Goal: Information Seeking & Learning: Learn about a topic

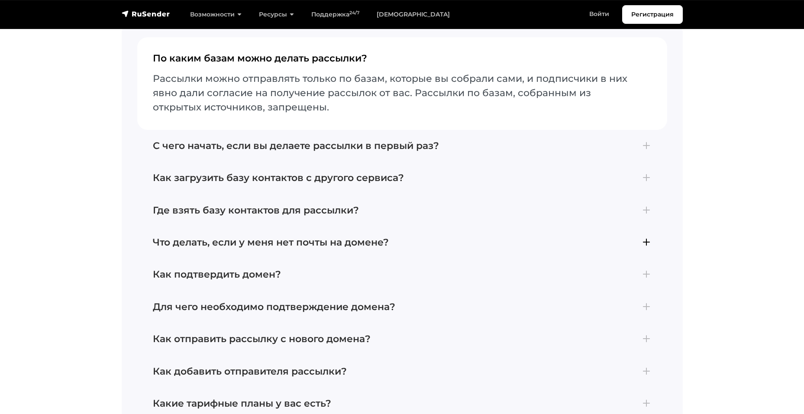
scroll to position [3724, 0]
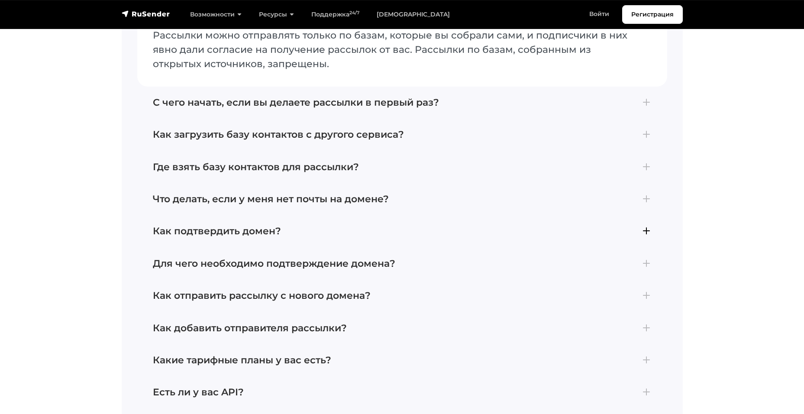
click at [242, 226] on h4 "Как подтвердить домен?" at bounding box center [402, 231] width 499 height 11
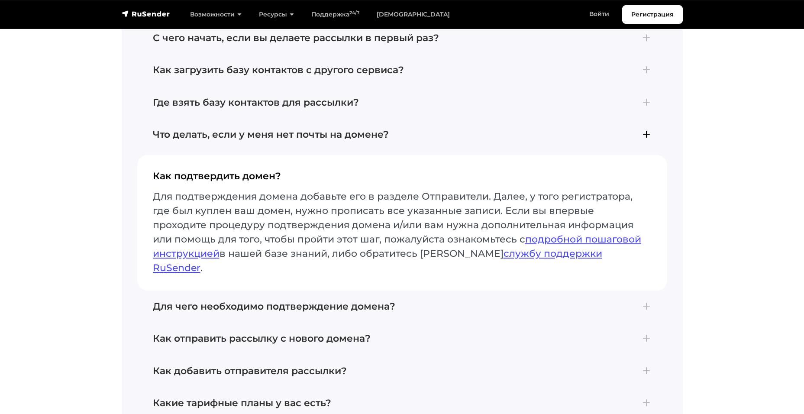
click at [236, 130] on h4 "Что делать, если у меня нет почты на домене?" at bounding box center [402, 134] width 499 height 11
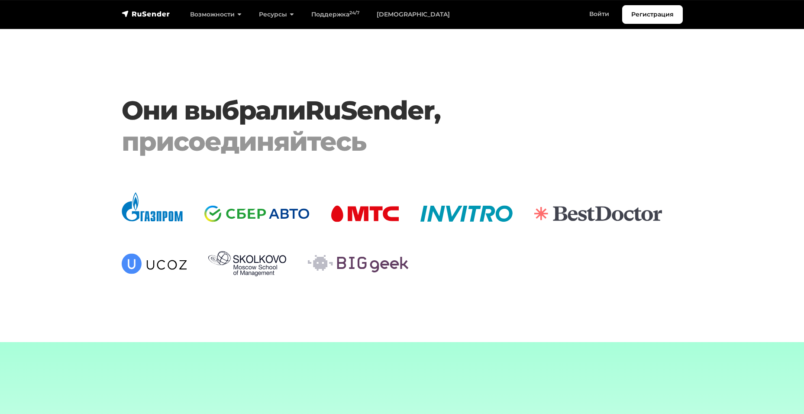
scroll to position [2858, 0]
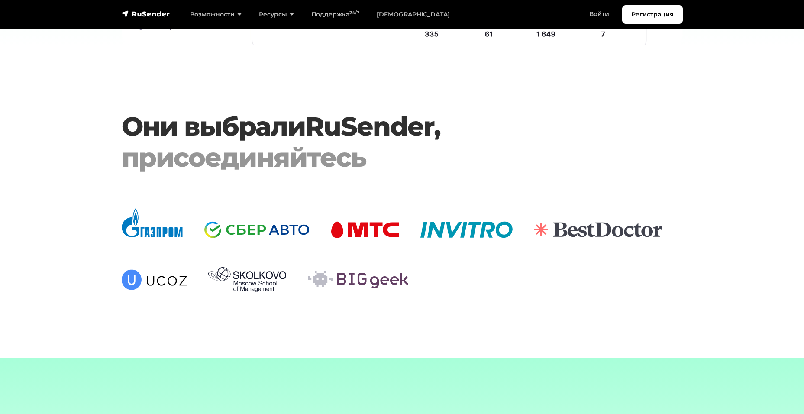
click at [138, 19] on div "navbar" at bounding box center [146, 14] width 49 height 10
click at [153, 9] on div "navbar" at bounding box center [146, 14] width 49 height 10
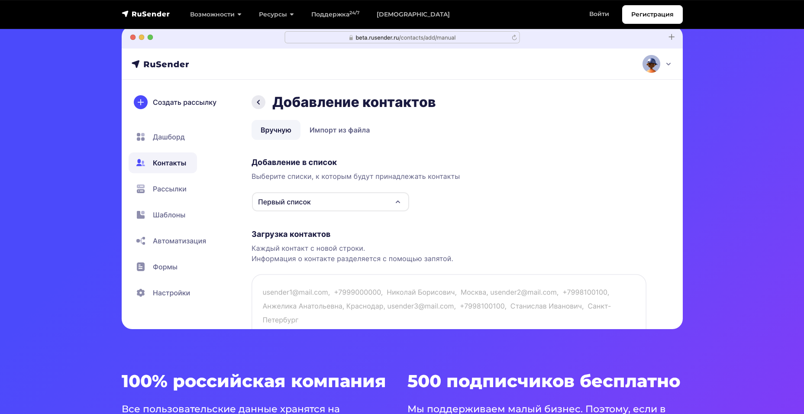
scroll to position [0, 0]
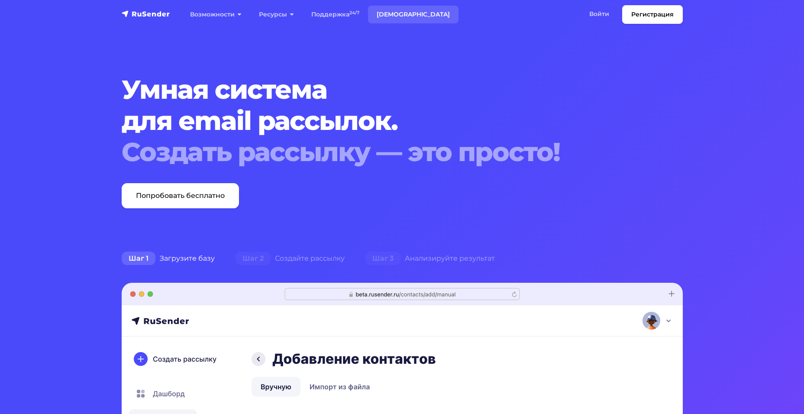
click at [405, 22] on link "[DEMOGRAPHIC_DATA]" at bounding box center [413, 15] width 91 height 18
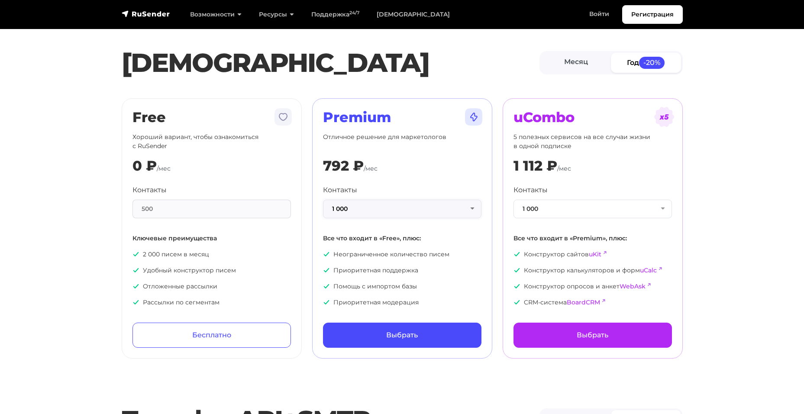
click at [411, 206] on button "1 000" at bounding box center [402, 209] width 158 height 19
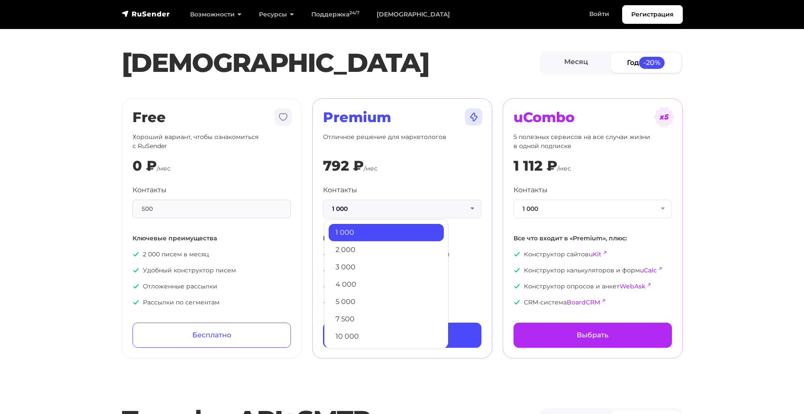
click at [155, 201] on div "500" at bounding box center [212, 209] width 158 height 19
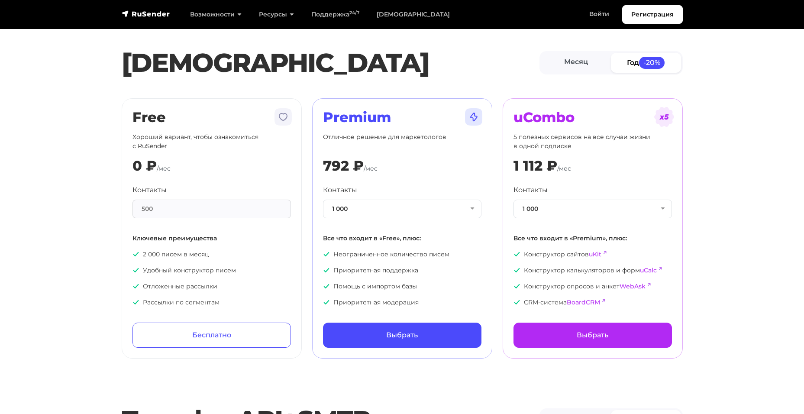
click at [168, 204] on div "500" at bounding box center [212, 209] width 158 height 19
click at [415, 220] on div "Контакты 1 000 1 000 2 000 3 000 4 000 5 000 7 500 10 000 13 000 15 000 20 000 …" at bounding box center [402, 246] width 158 height 122
click at [405, 211] on button "1 000" at bounding box center [402, 209] width 158 height 19
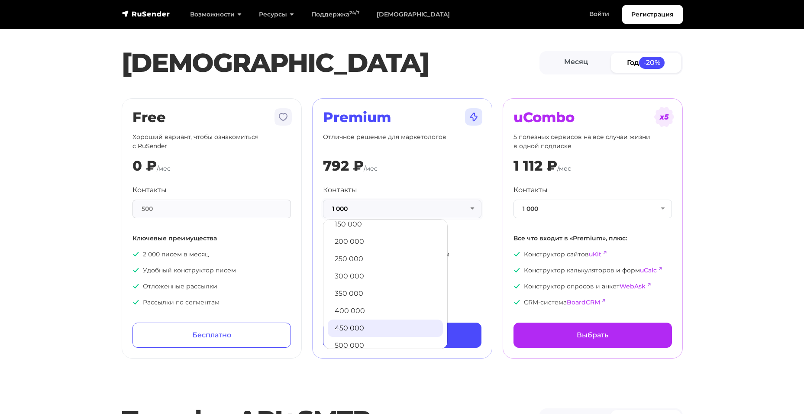
scroll to position [469, 0]
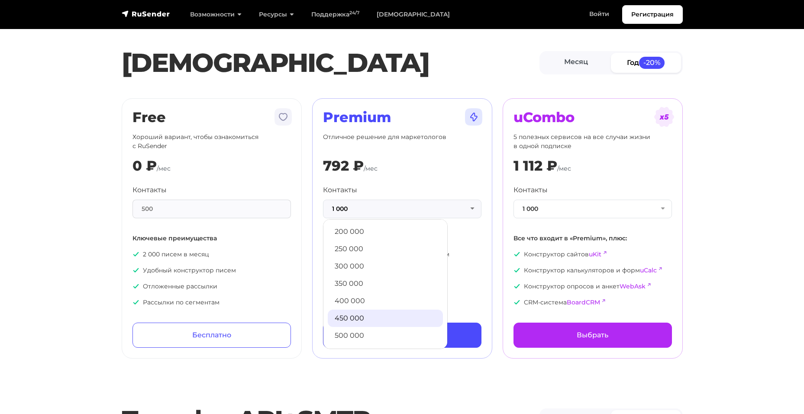
click at [349, 319] on link "450 000" at bounding box center [385, 318] width 115 height 17
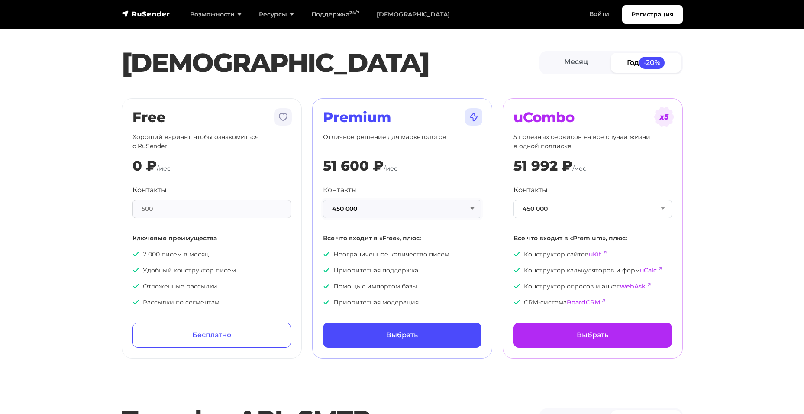
click at [378, 211] on button "450 000" at bounding box center [402, 209] width 158 height 19
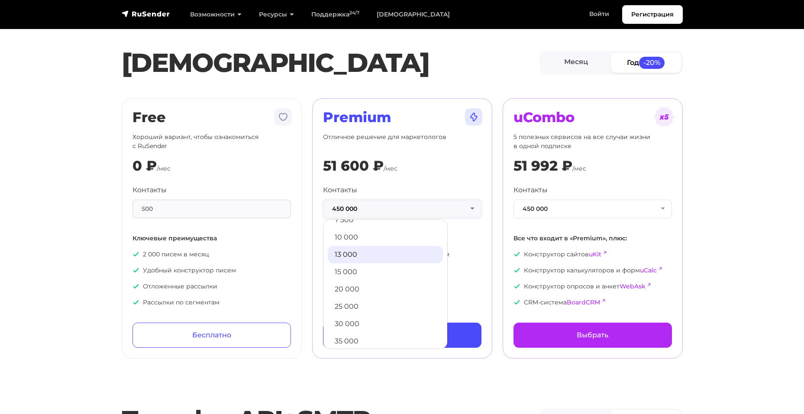
scroll to position [79, 0]
click at [356, 261] on link "10 000" at bounding box center [385, 257] width 115 height 17
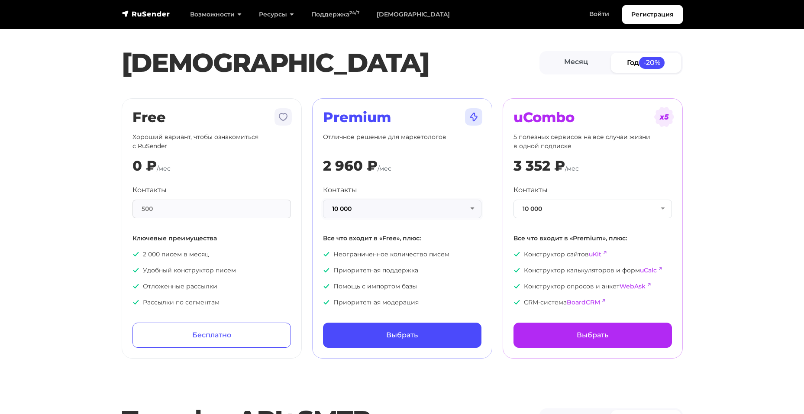
click at [366, 213] on button "10 000" at bounding box center [402, 209] width 158 height 19
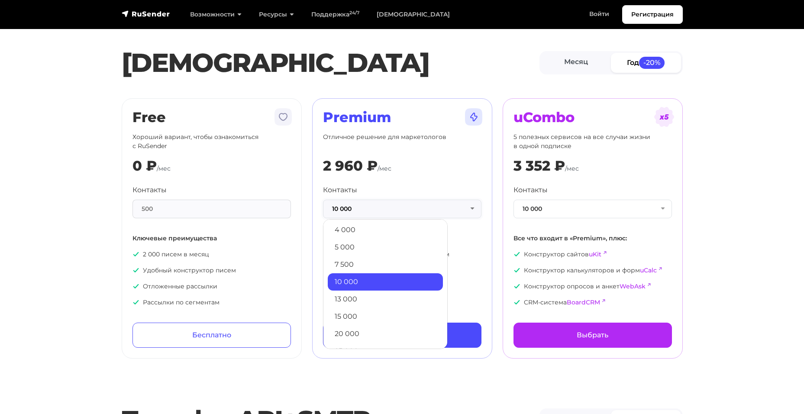
scroll to position [36, 0]
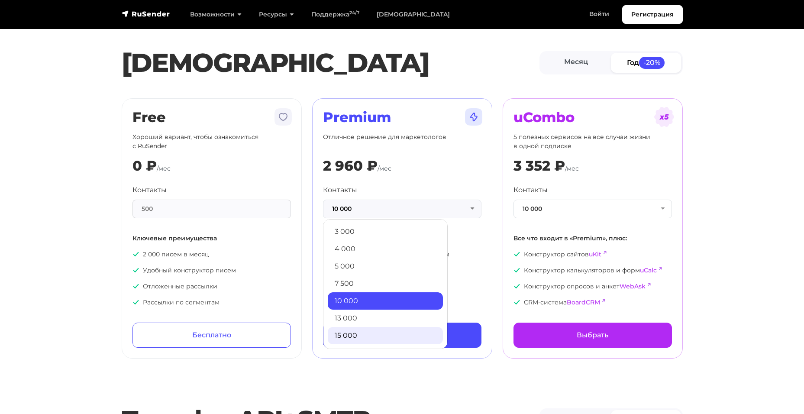
click at [349, 333] on link "15 000" at bounding box center [385, 335] width 115 height 17
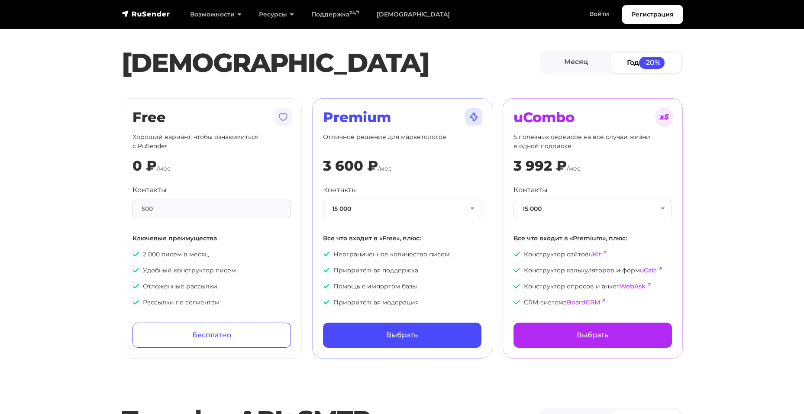
click at [178, 204] on div "500" at bounding box center [212, 209] width 158 height 19
click at [582, 62] on link "Месяц" at bounding box center [576, 62] width 70 height 19
click at [623, 63] on link "Год -20%" at bounding box center [646, 62] width 70 height 19
click at [585, 62] on link "Месяц" at bounding box center [576, 62] width 70 height 19
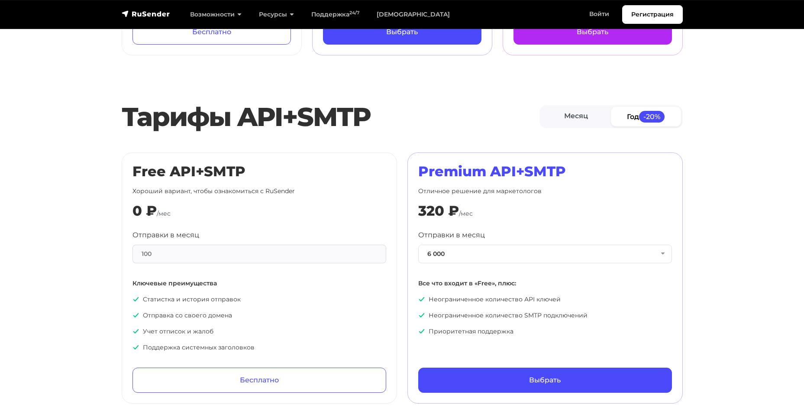
scroll to position [346, 0]
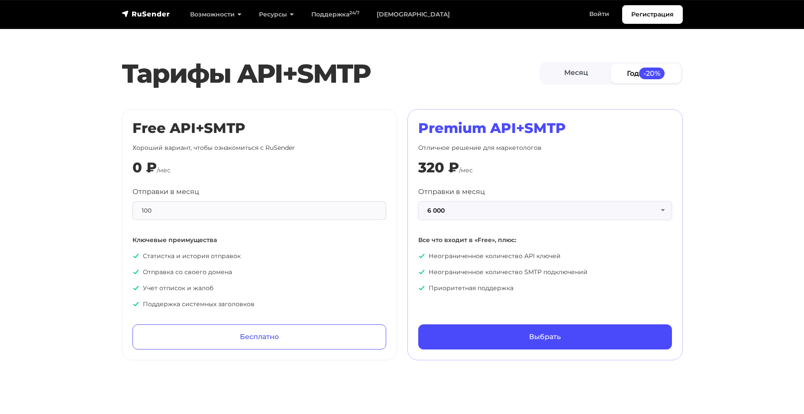
click at [456, 209] on button "6 000" at bounding box center [545, 210] width 254 height 19
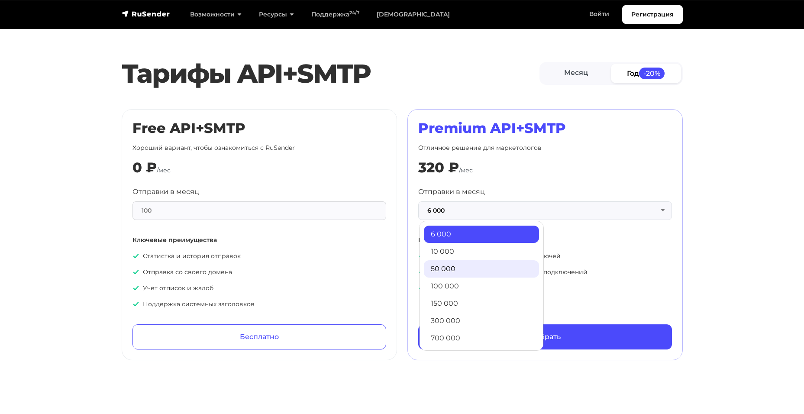
click at [447, 265] on link "50 000" at bounding box center [481, 268] width 115 height 17
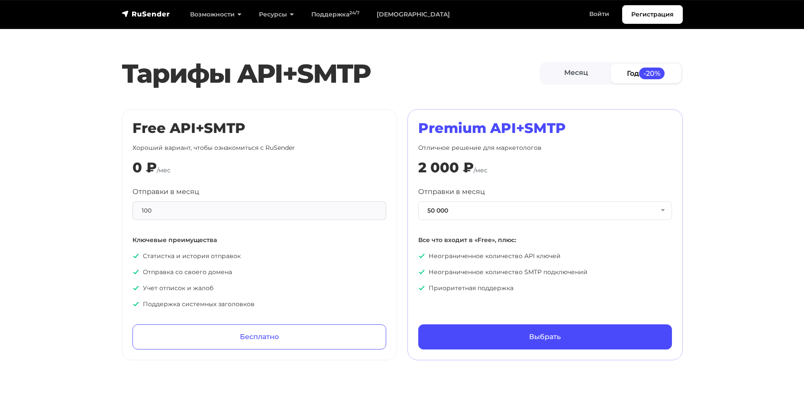
click at [252, 203] on div "100" at bounding box center [260, 210] width 254 height 19
click at [252, 210] on div "100" at bounding box center [260, 210] width 254 height 19
click at [477, 256] on p "Неограниченное количество API ключей" at bounding box center [545, 256] width 254 height 9
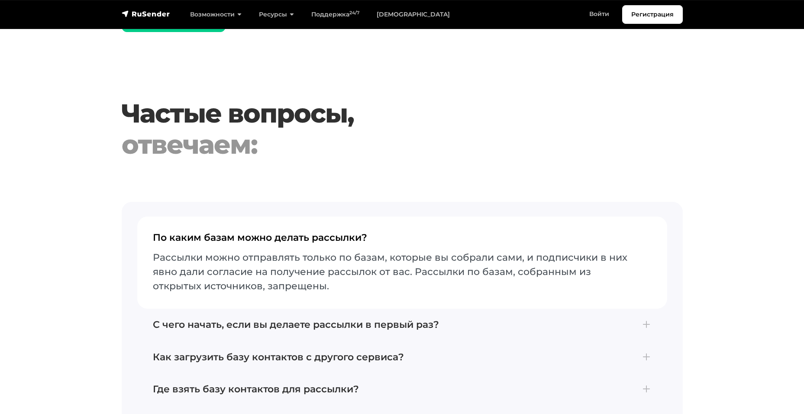
scroll to position [1775, 0]
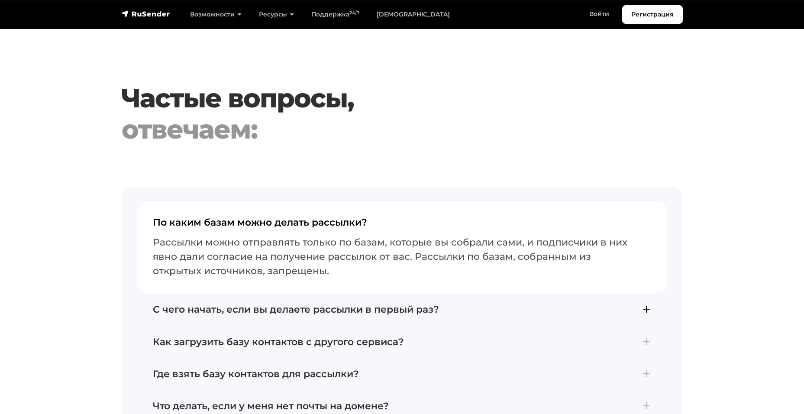
click at [259, 304] on h4 "С чего начать, если вы делаете рассылки в первый раз?" at bounding box center [402, 309] width 499 height 11
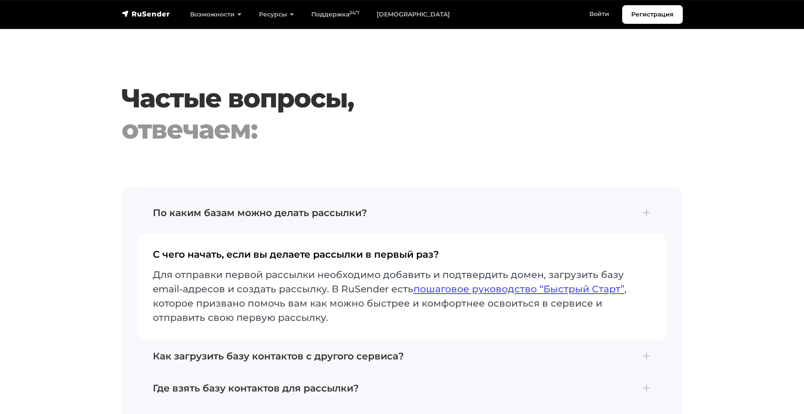
click at [275, 253] on h4 "С чего начать, если вы делаете рассылки в первый раз?" at bounding box center [402, 258] width 499 height 18
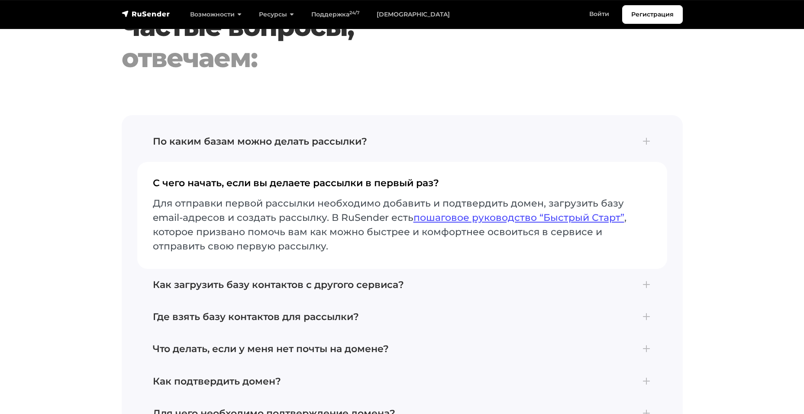
scroll to position [1862, 0]
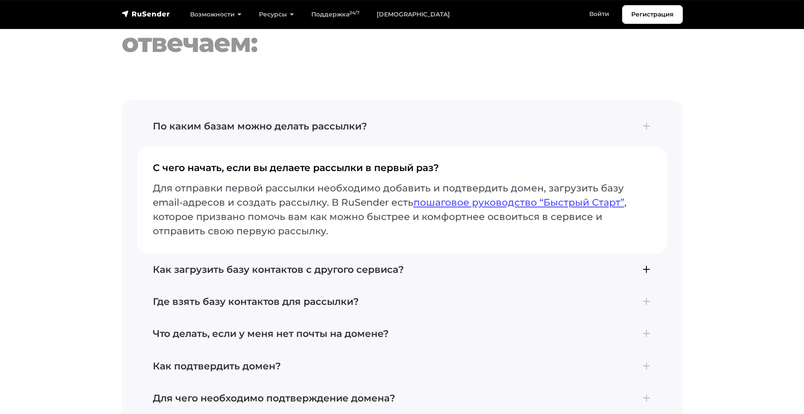
click at [266, 267] on h4 "Как загрузить базу контактов с другого сервиса?" at bounding box center [402, 269] width 499 height 11
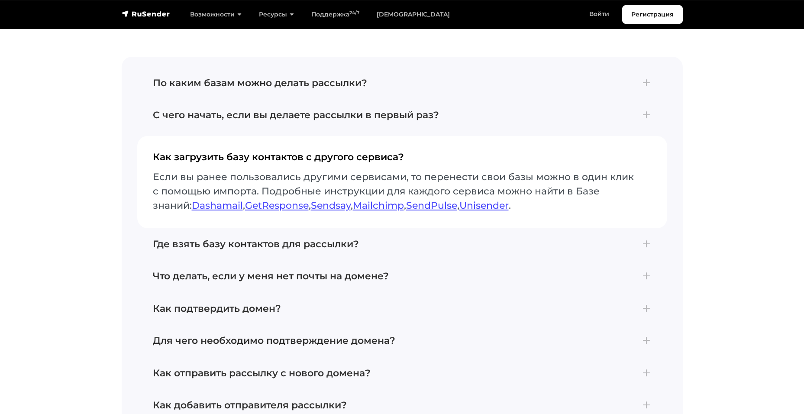
scroll to position [1949, 0]
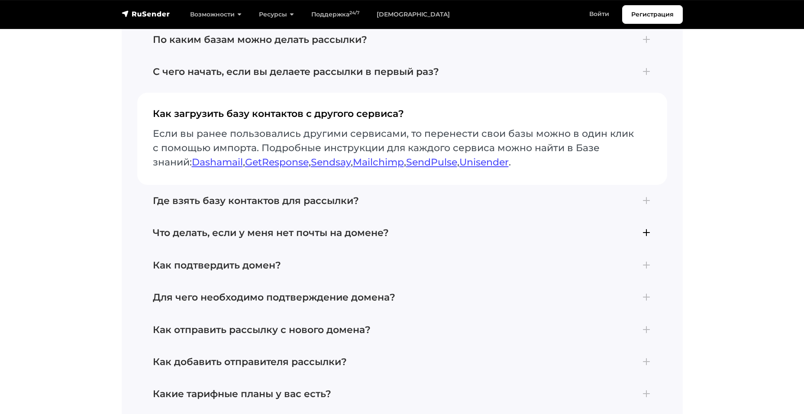
click at [285, 231] on button "Что делать, если у меня нет почты на домене? Если вы владеете доменом, вы может…" at bounding box center [402, 233] width 530 height 32
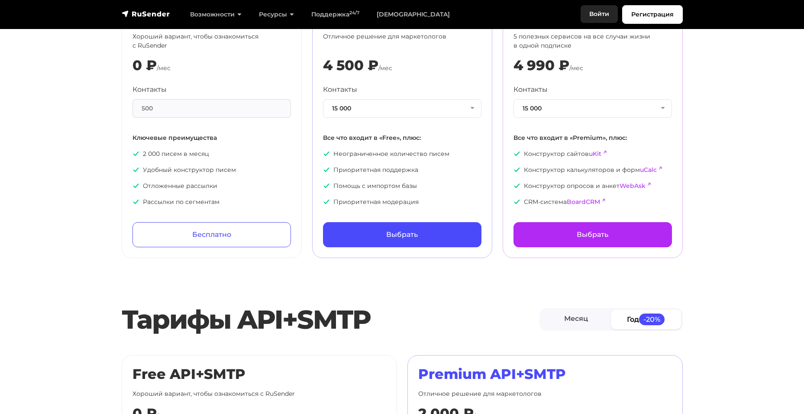
scroll to position [0, 0]
